Goal: Find contact information: Find contact information

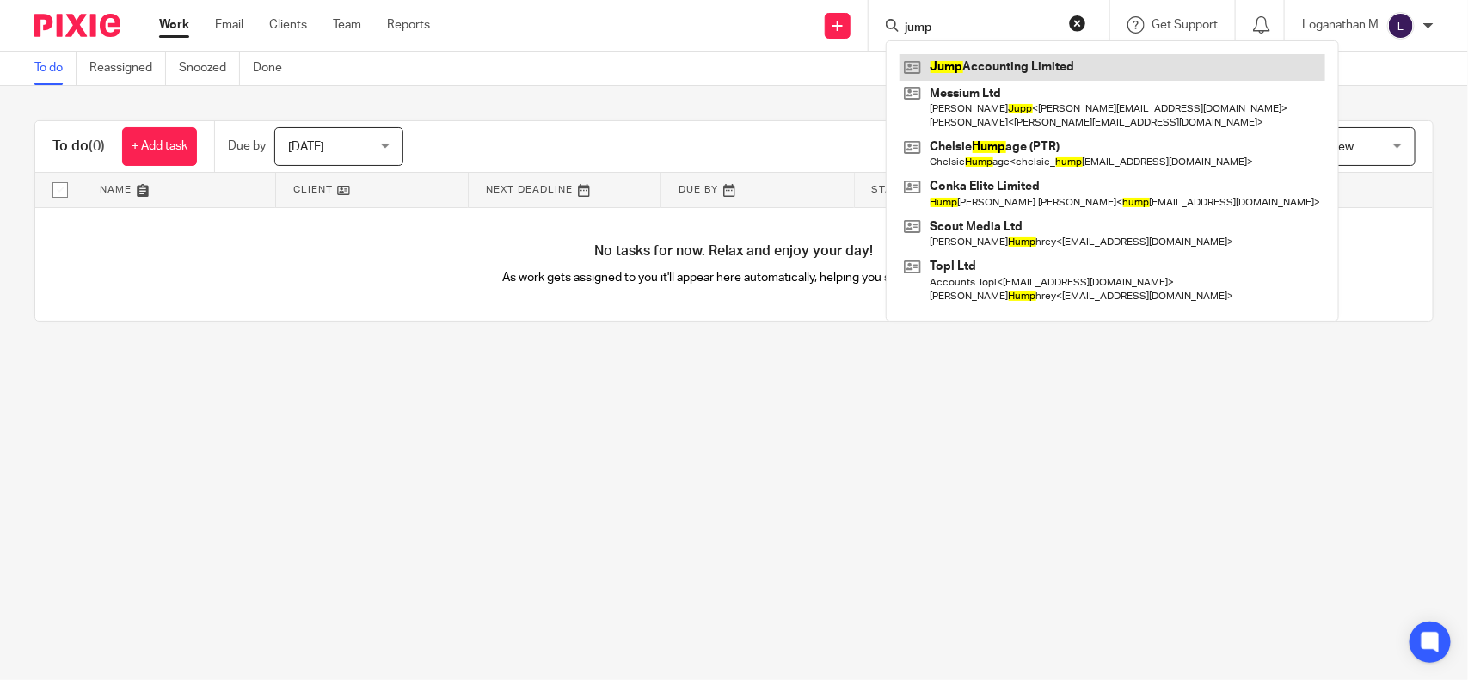
type input "jump"
click at [961, 69] on link at bounding box center [1112, 67] width 426 height 26
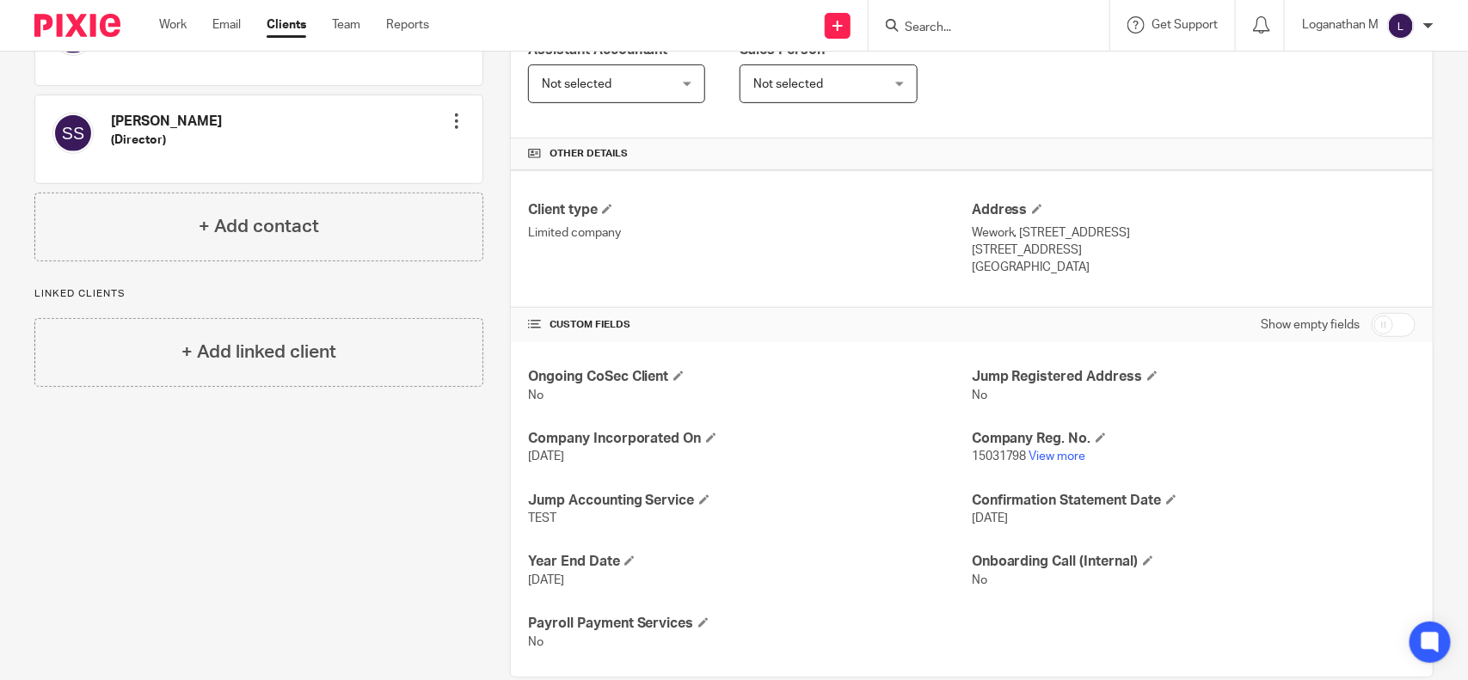
scroll to position [325, 0]
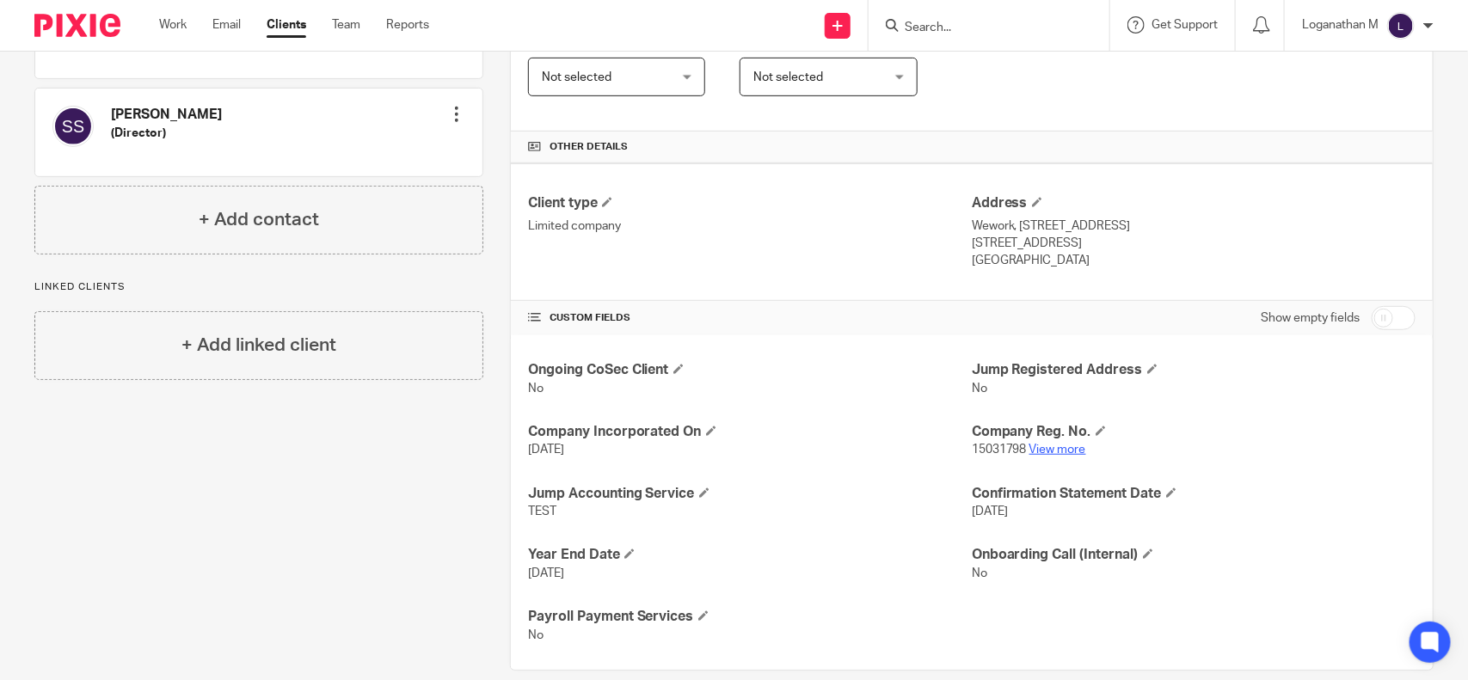
click at [1042, 448] on link "View more" at bounding box center [1057, 450] width 57 height 12
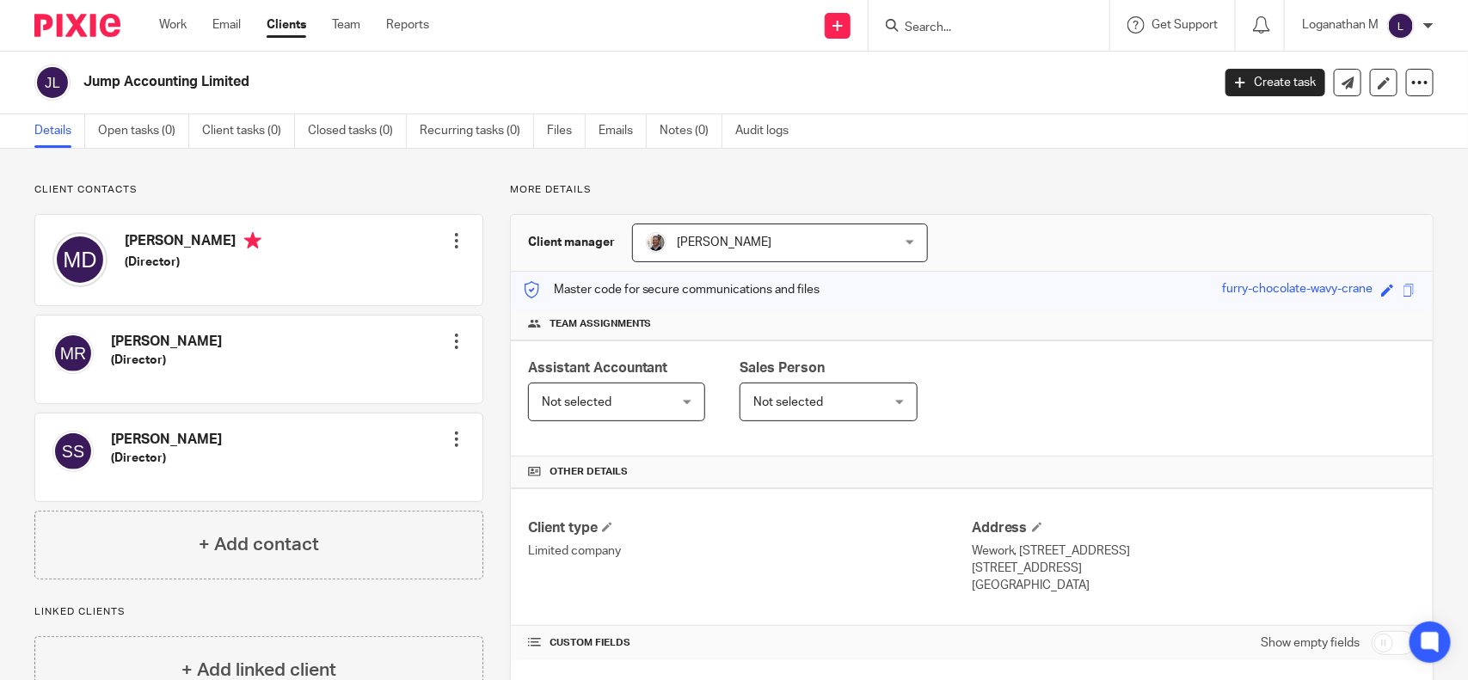
click at [926, 28] on input "Search" at bounding box center [980, 28] width 155 height 15
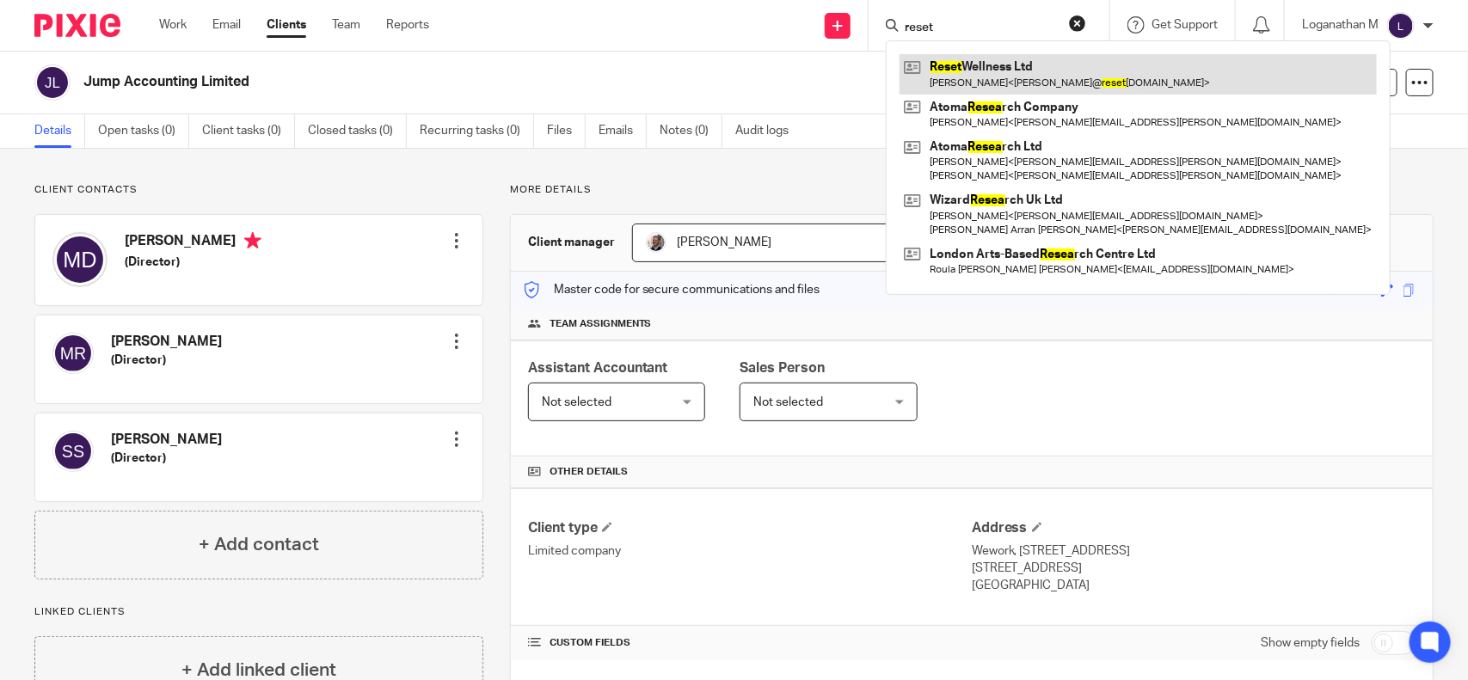
type input "reset"
click at [973, 73] on link at bounding box center [1137, 74] width 477 height 40
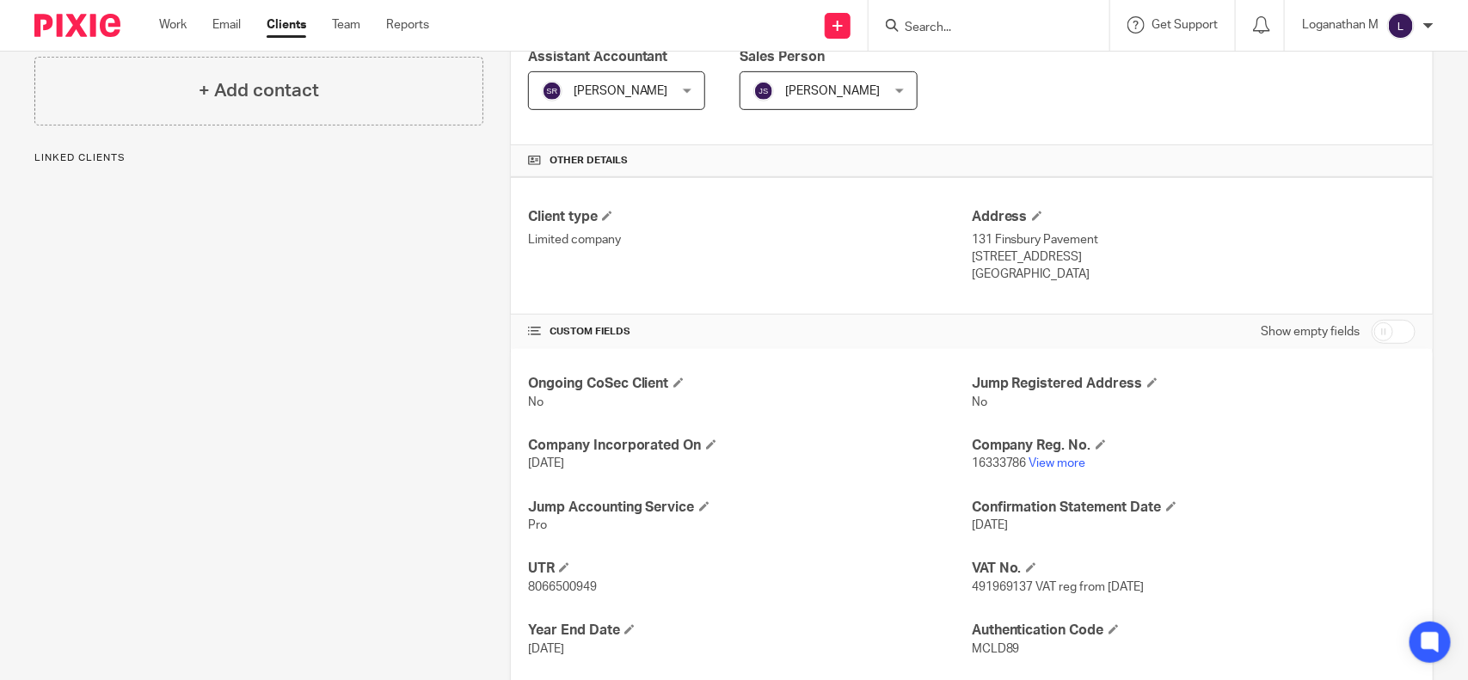
scroll to position [316, 0]
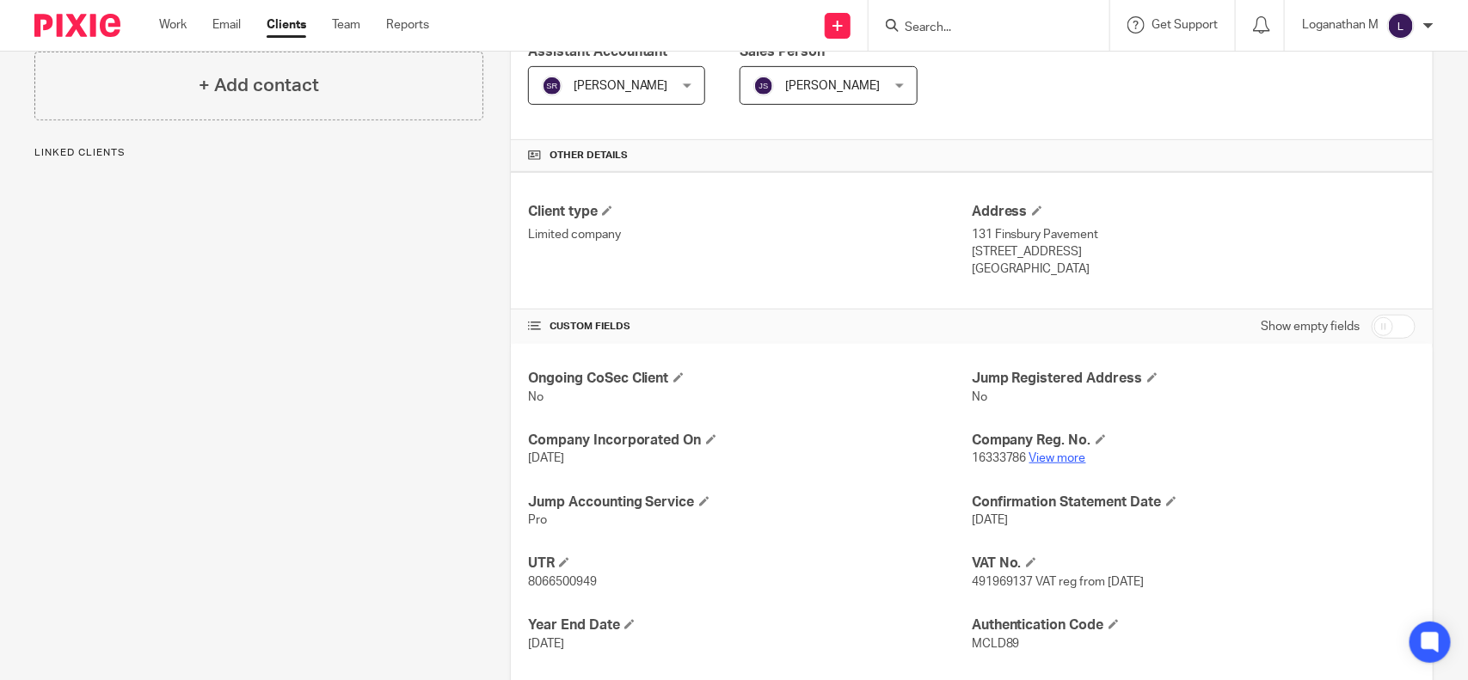
click at [1029, 464] on link "View more" at bounding box center [1057, 458] width 57 height 12
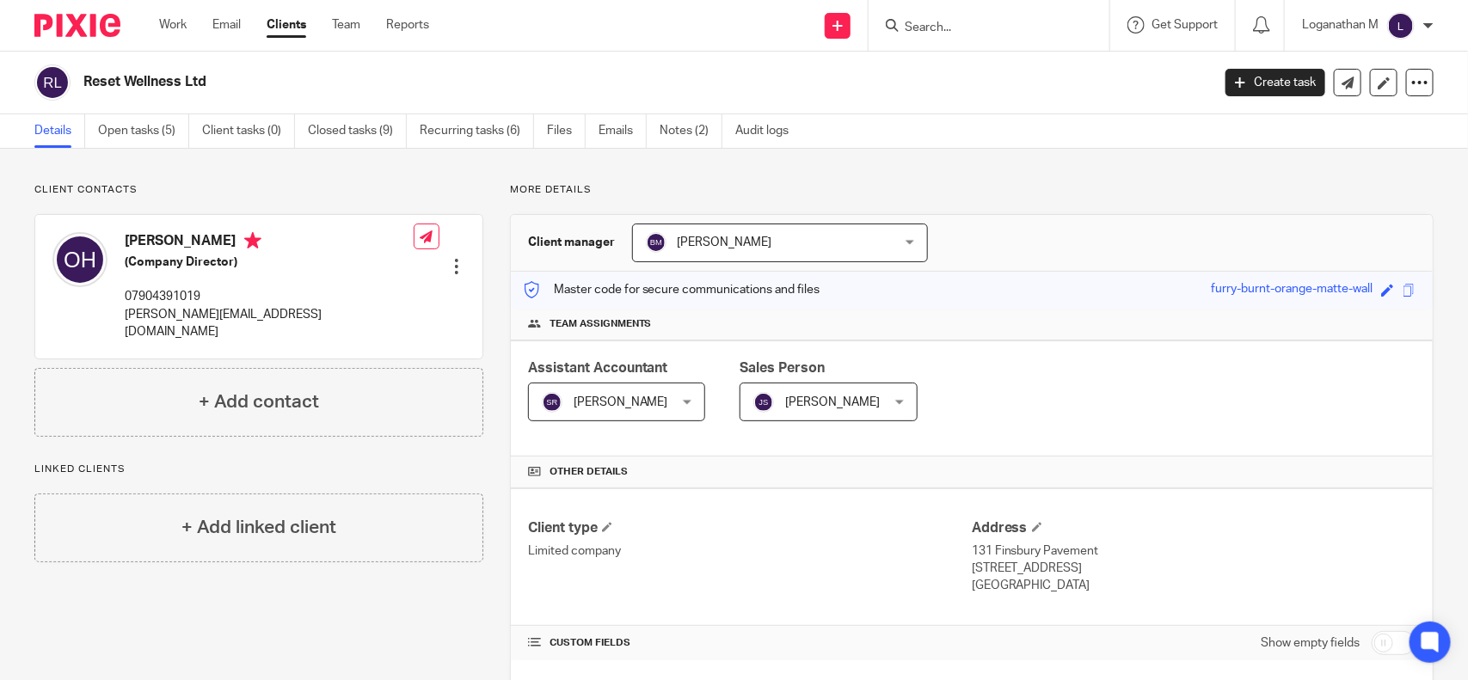
drag, startPoint x: 83, startPoint y: 78, endPoint x: 216, endPoint y: 86, distance: 133.5
click at [216, 86] on h2 "Reset Wellness Ltd" at bounding box center [529, 82] width 893 height 18
copy h2 "Reset Wellness Ltd"
drag, startPoint x: 126, startPoint y: 319, endPoint x: 219, endPoint y: 321, distance: 92.9
click at [219, 321] on p "oliver@resetlondon.com" at bounding box center [269, 323] width 289 height 35
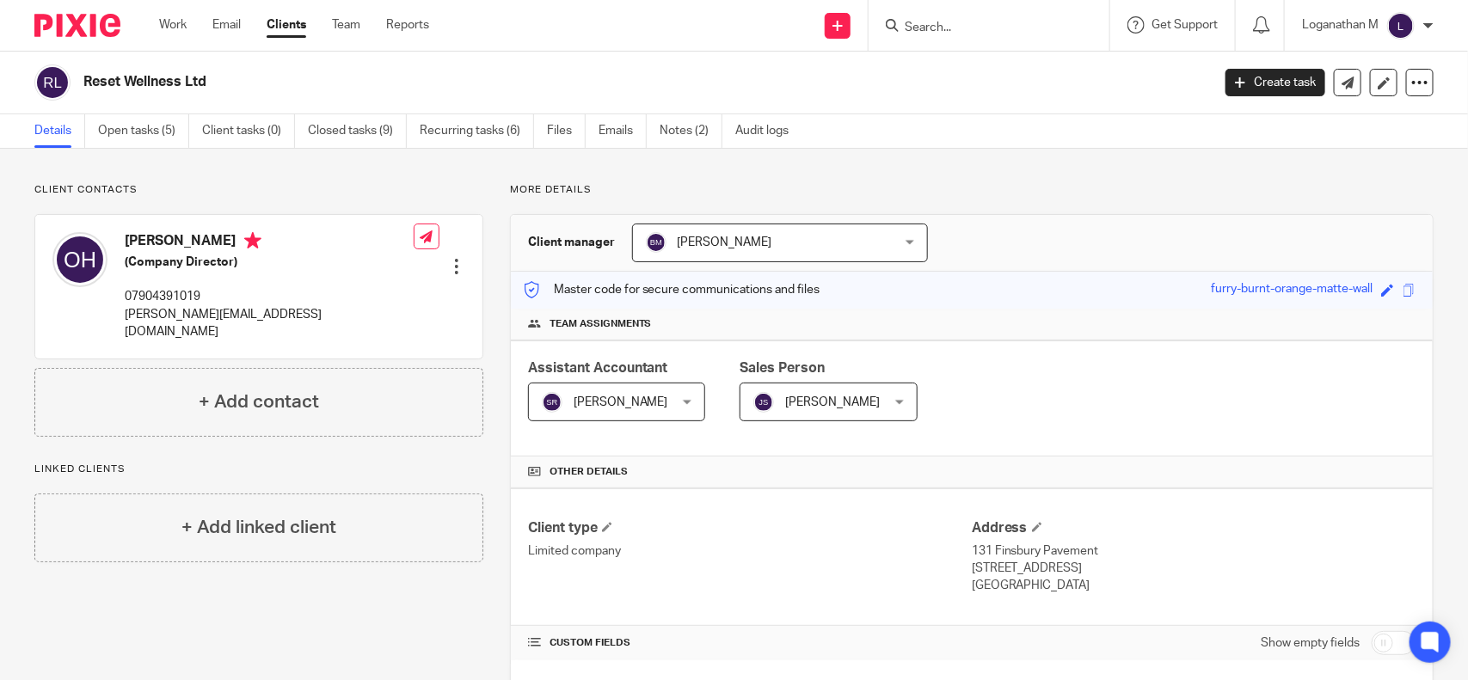
click at [328, 444] on div "Client contacts Oliver Horsford (Company Director) 07904391019 oliver@resetlond…" at bounding box center [246, 681] width 476 height 997
drag, startPoint x: 126, startPoint y: 314, endPoint x: 147, endPoint y: 316, distance: 21.7
click at [147, 316] on p "oliver@resetlondon.com" at bounding box center [269, 323] width 289 height 35
click at [222, 436] on div "Client contacts Oliver Horsford (Company Director) 07904391019 oliver@resetlond…" at bounding box center [246, 681] width 476 height 997
drag, startPoint x: 121, startPoint y: 294, endPoint x: 208, endPoint y: 294, distance: 86.8
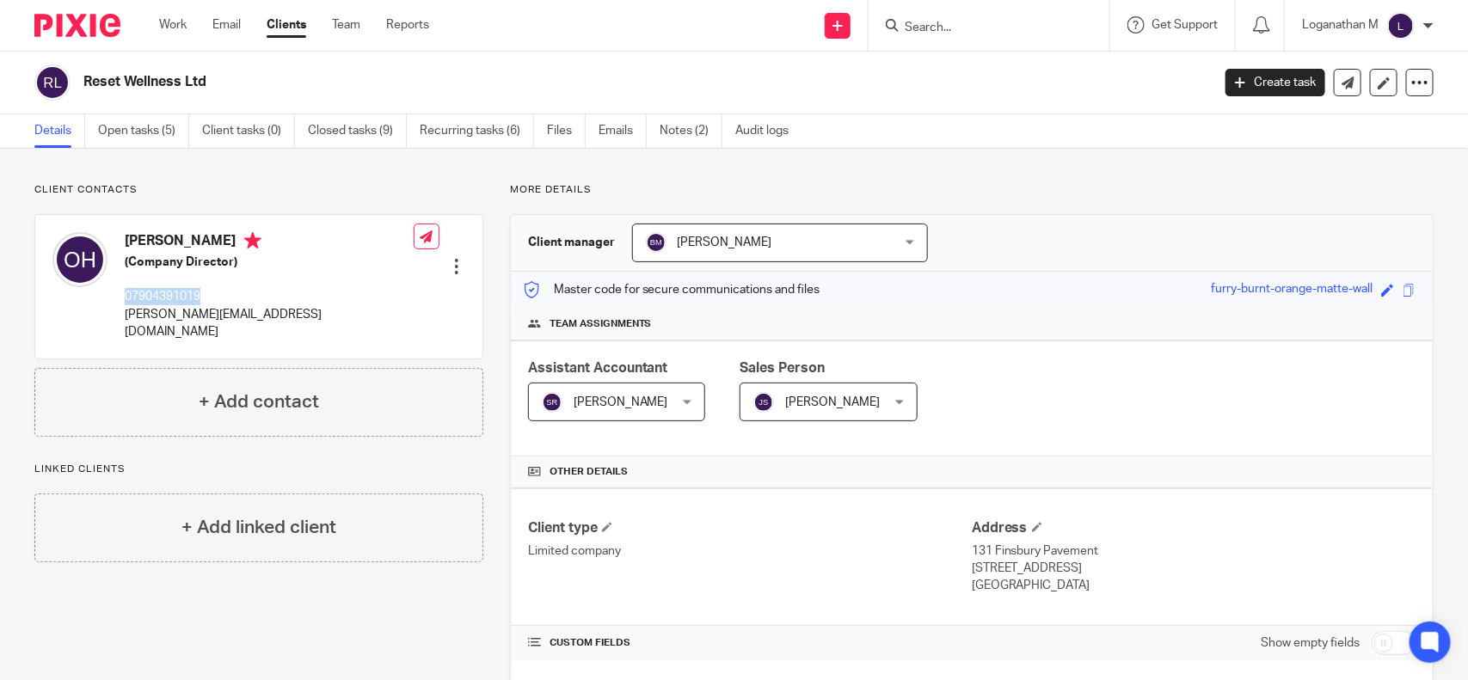
click at [208, 294] on div "Oliver Horsford (Company Director) 07904391019 oliver@resetlondon.com" at bounding box center [232, 287] width 361 height 126
copy p "07904391019"
click at [668, 129] on link "Notes (2)" at bounding box center [691, 131] width 63 height 34
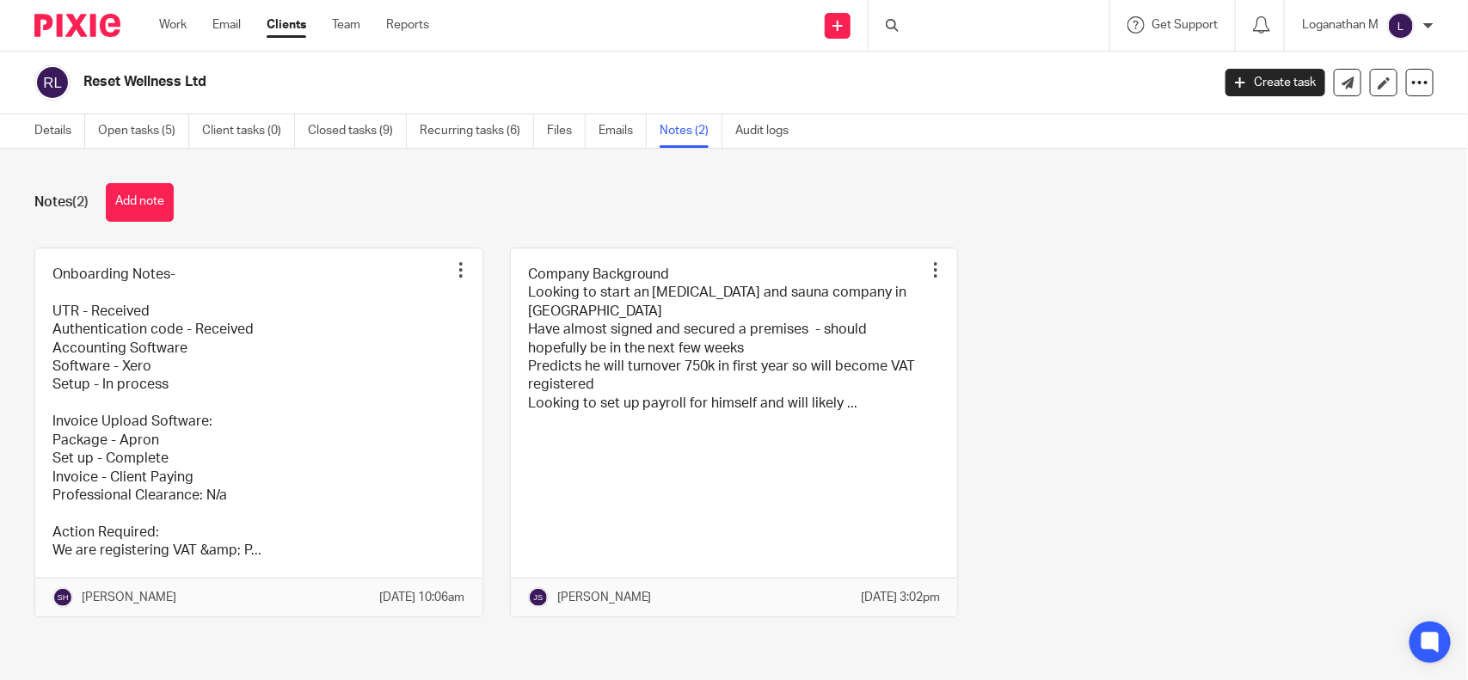
click at [819, 406] on link at bounding box center [734, 433] width 447 height 368
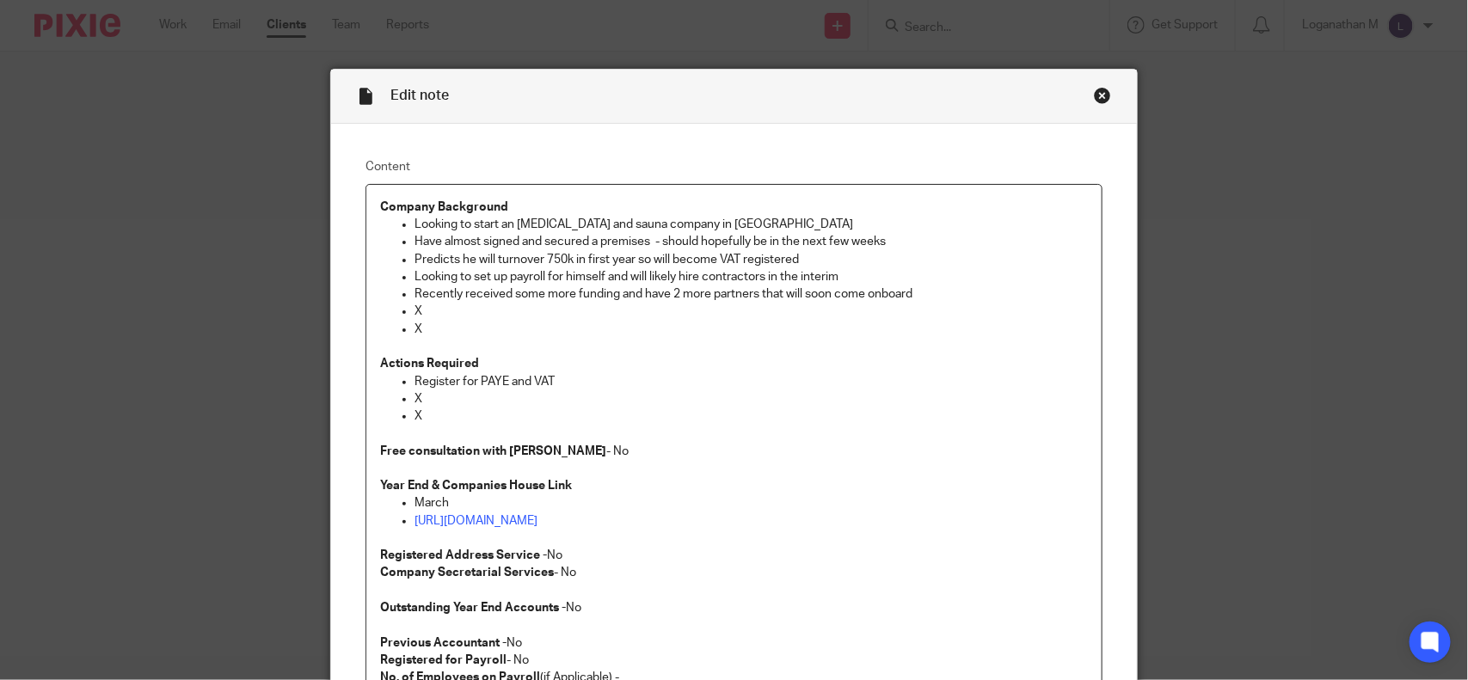
click at [1094, 100] on div "Close this dialog window" at bounding box center [1102, 95] width 17 height 17
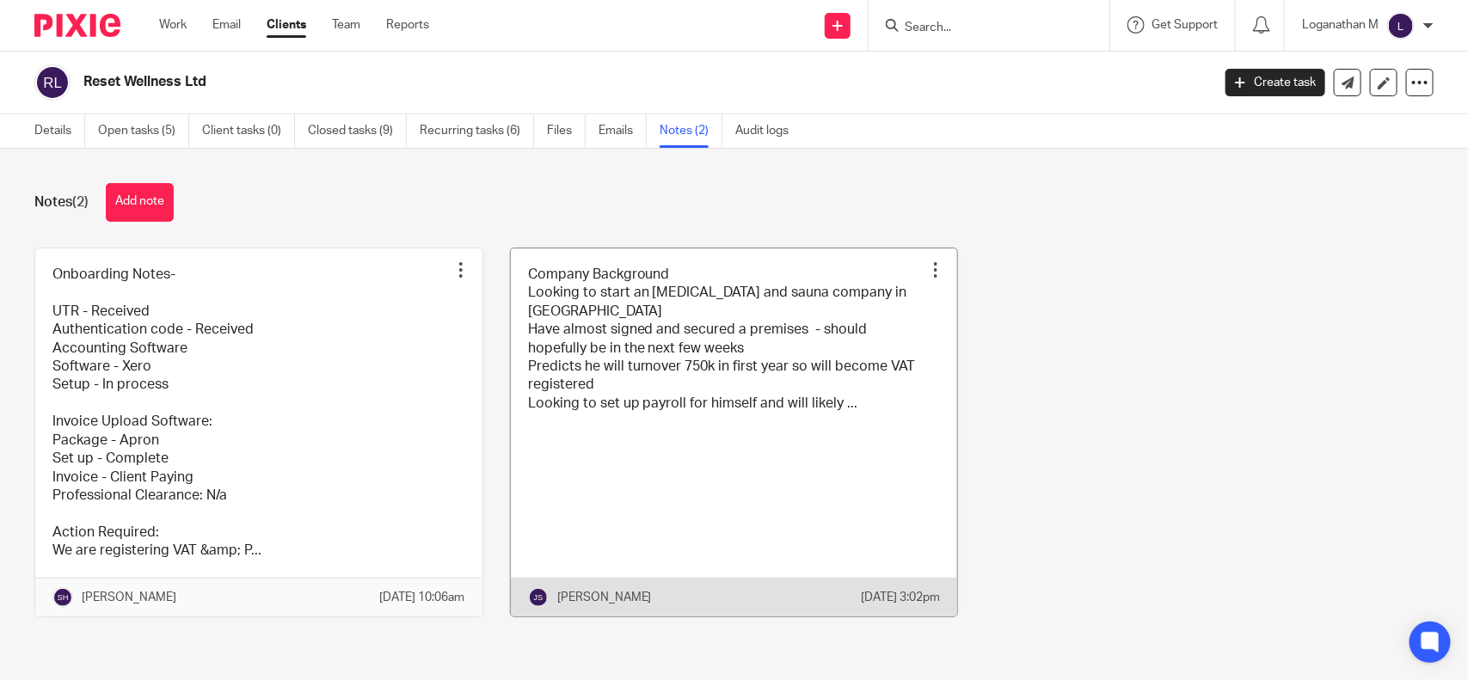
click at [776, 305] on link at bounding box center [734, 433] width 447 height 368
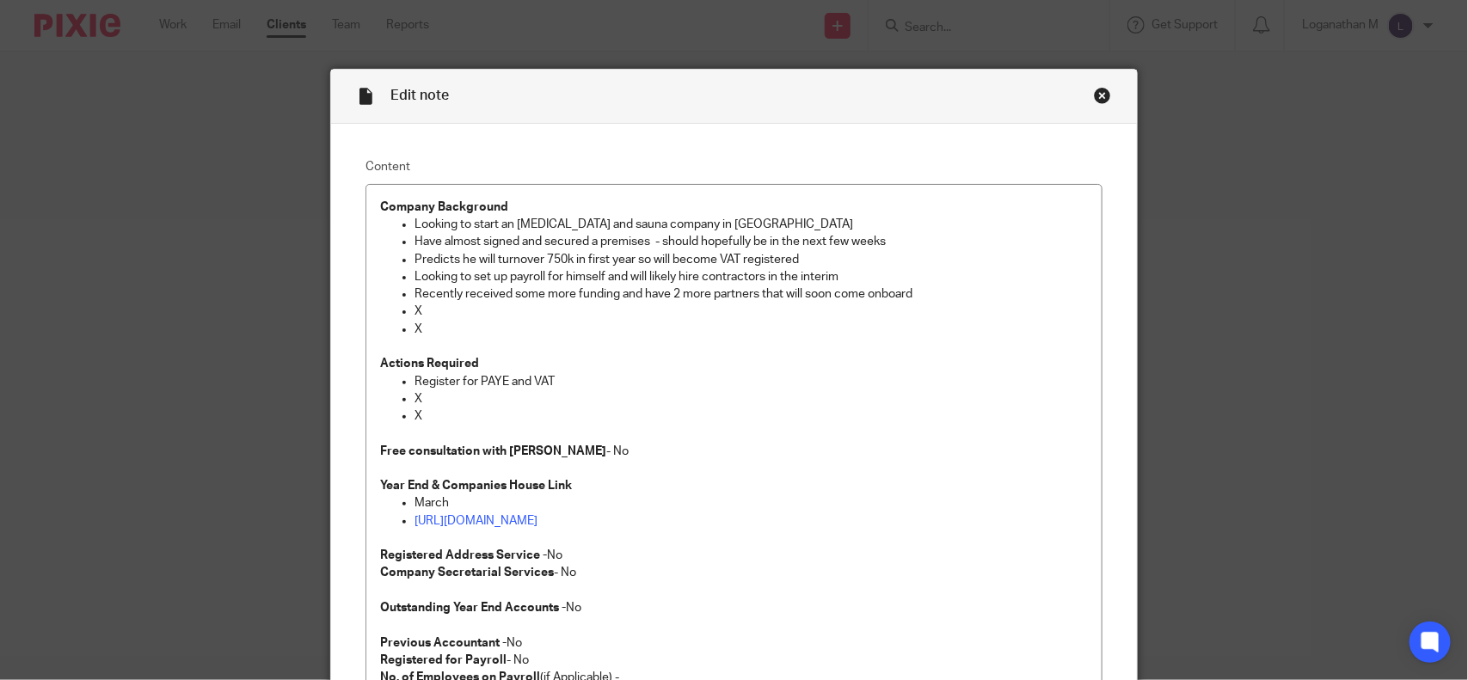
click at [1094, 95] on div "Close this dialog window" at bounding box center [1102, 95] width 17 height 17
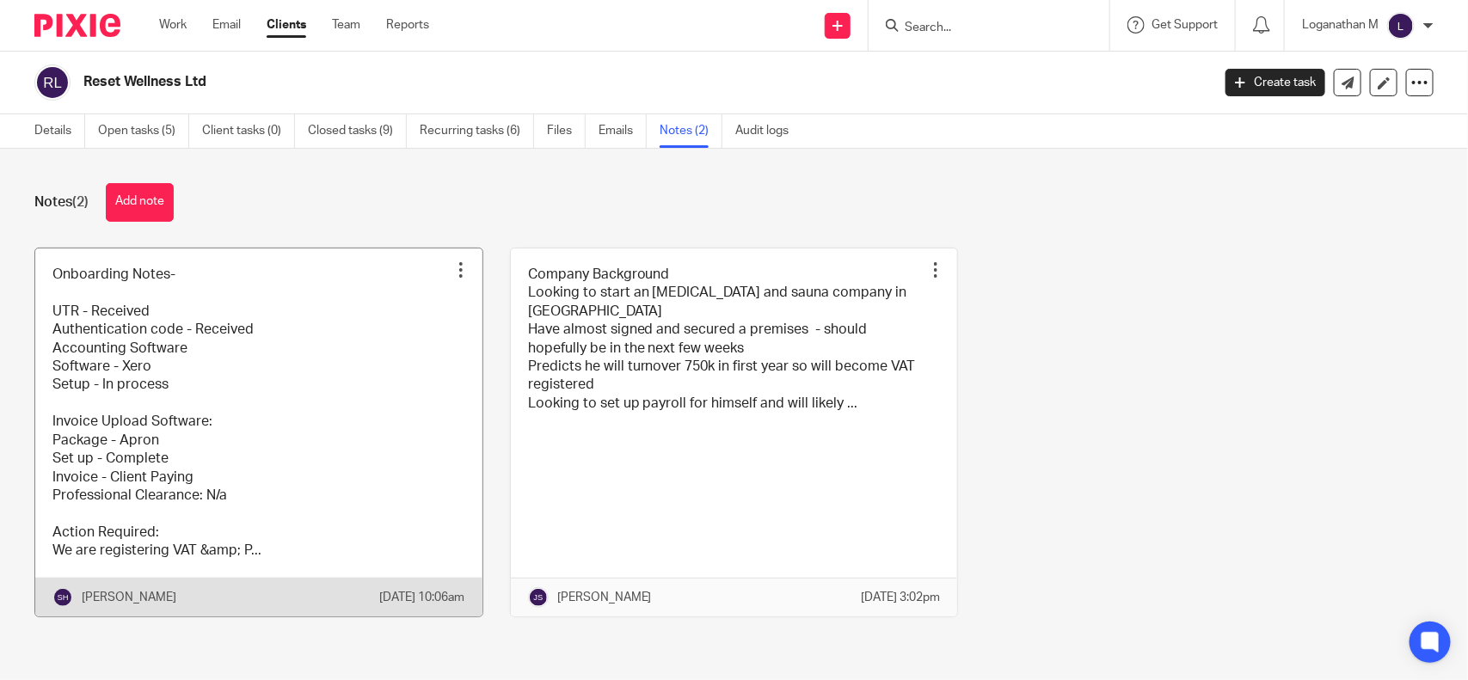
click at [193, 303] on link at bounding box center [258, 433] width 447 height 368
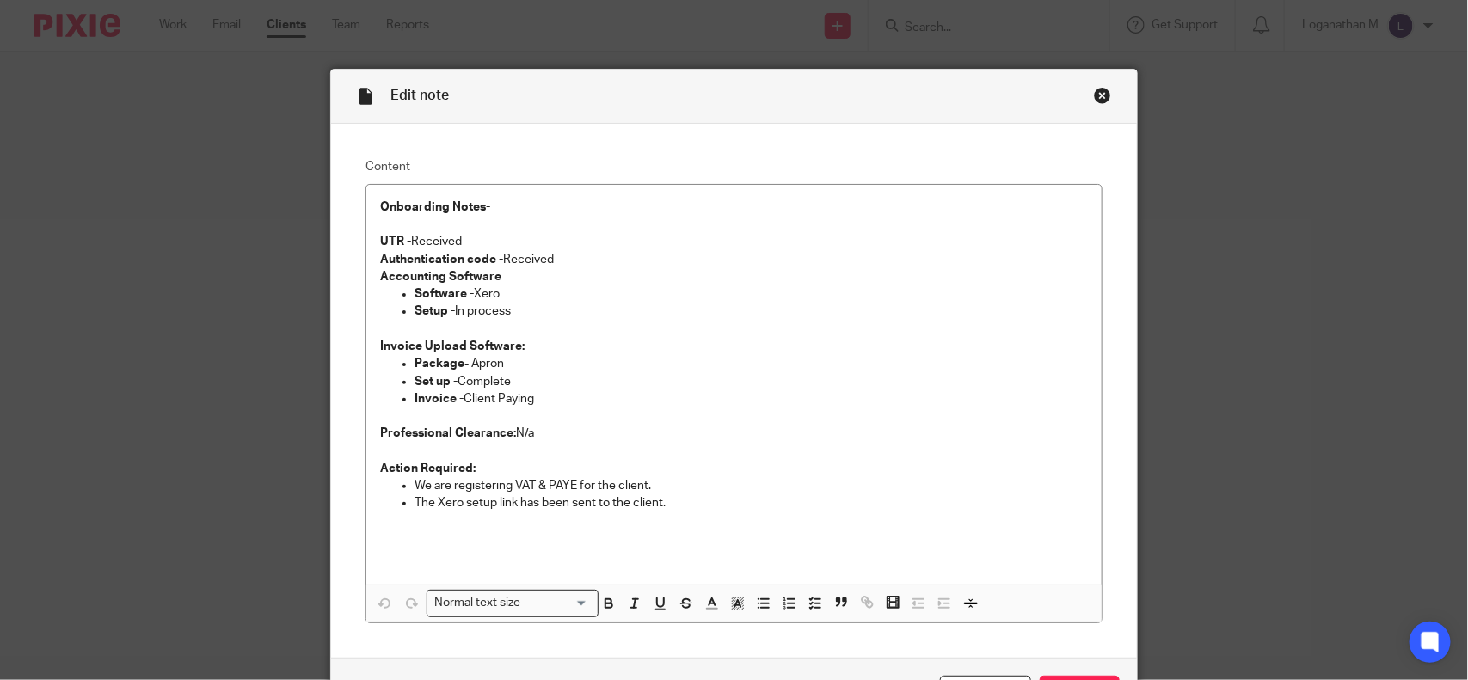
click at [1094, 90] on div "Close this dialog window" at bounding box center [1102, 95] width 17 height 17
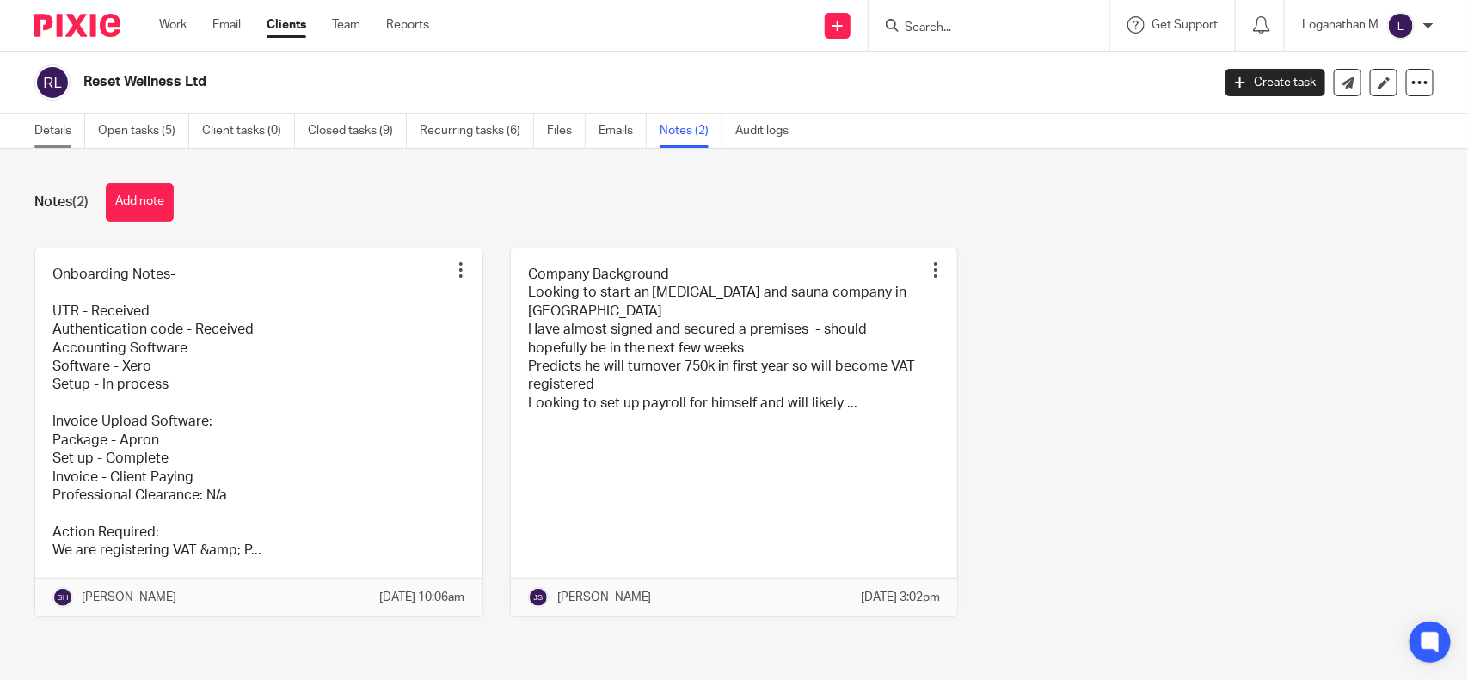
click at [52, 120] on link "Details" at bounding box center [59, 131] width 51 height 34
